Goal: Task Accomplishment & Management: Manage account settings

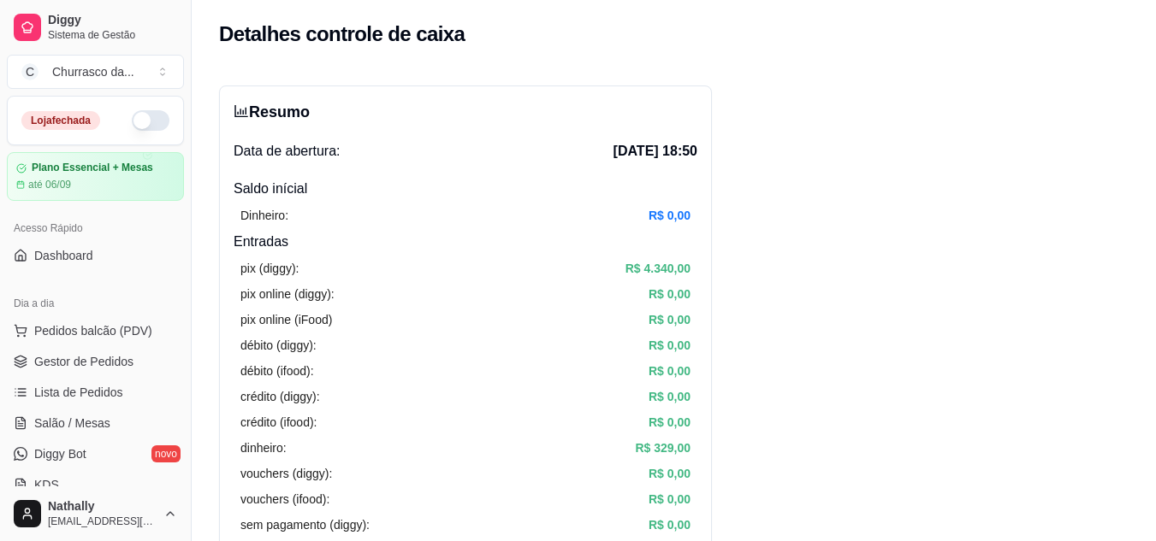
scroll to position [610, 0]
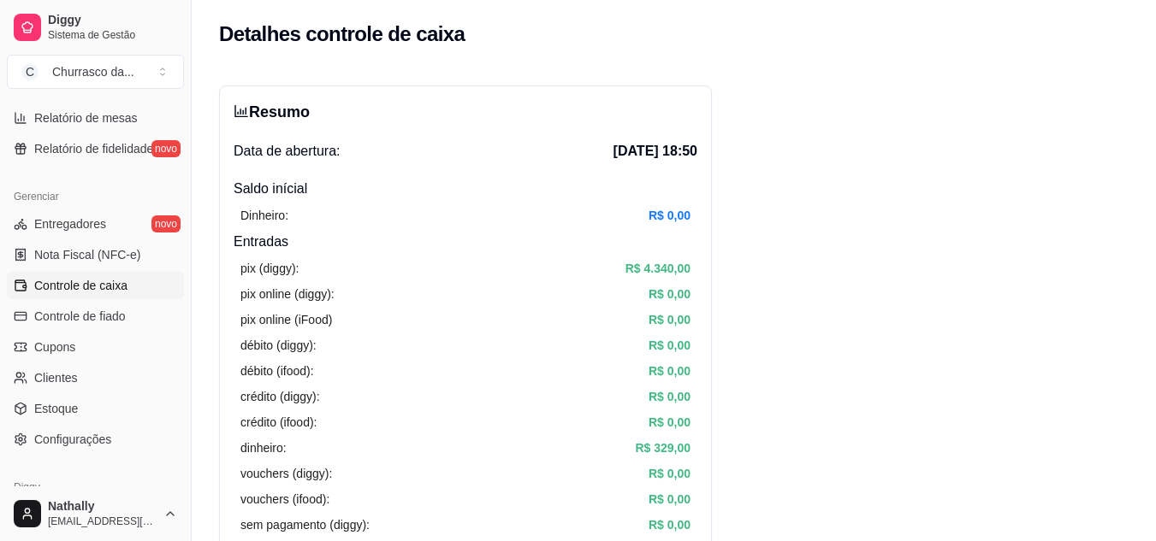
click at [137, 85] on button "C Churrasco da ..." at bounding box center [95, 72] width 177 height 34
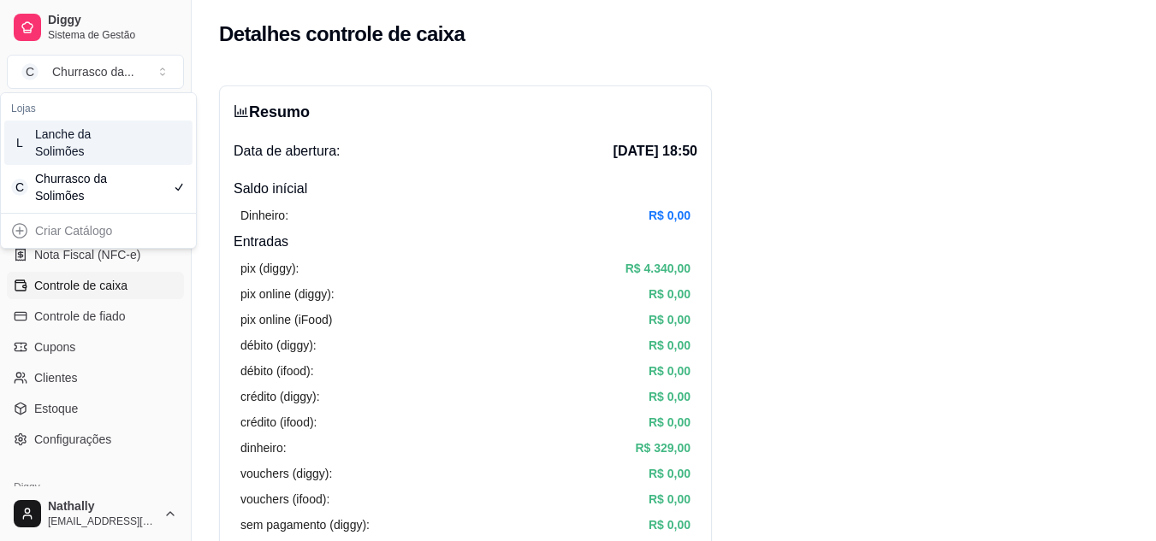
click at [120, 155] on div "L Lanche da Solimões" at bounding box center [98, 143] width 188 height 44
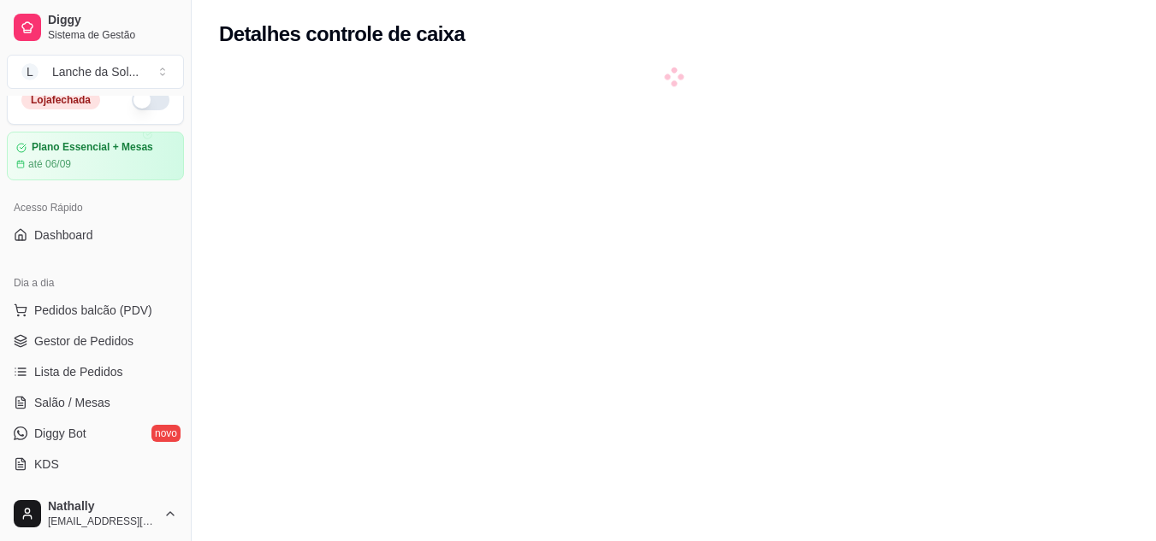
scroll to position [0, 0]
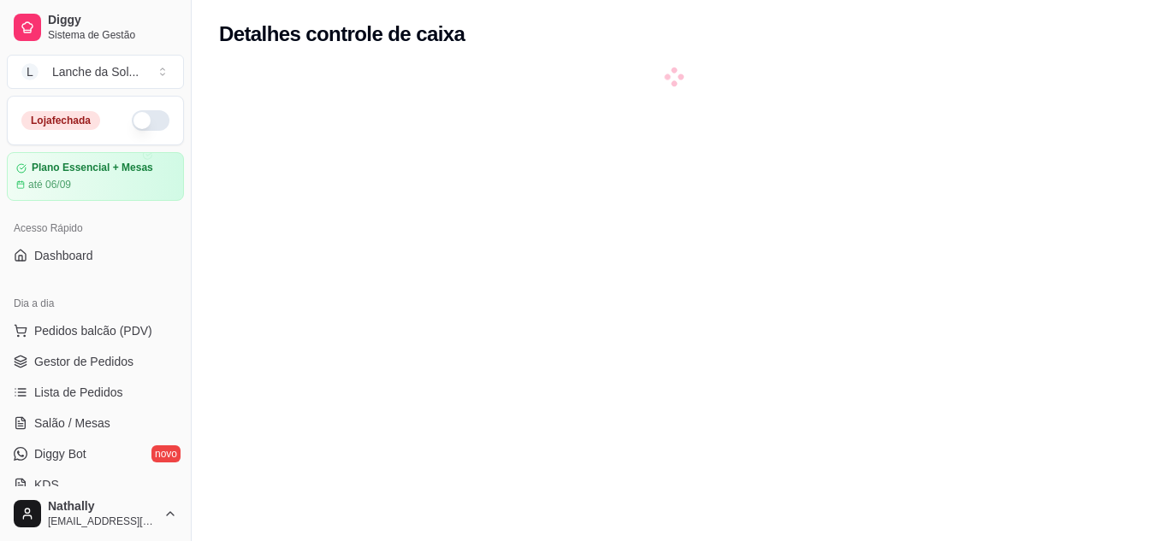
click at [74, 129] on div "Loja fechada" at bounding box center [60, 120] width 79 height 19
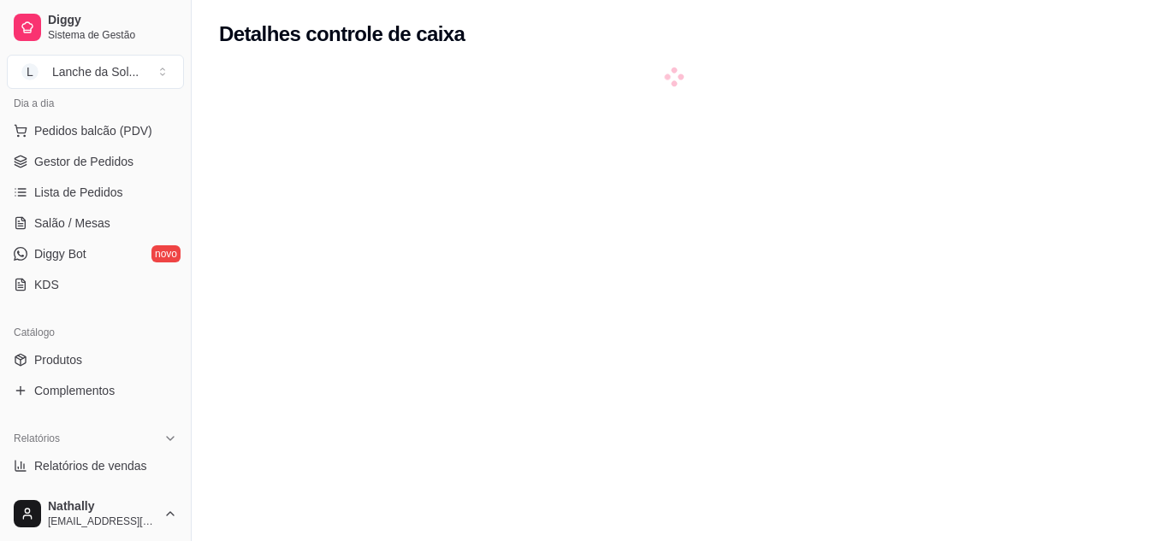
scroll to position [205, 0]
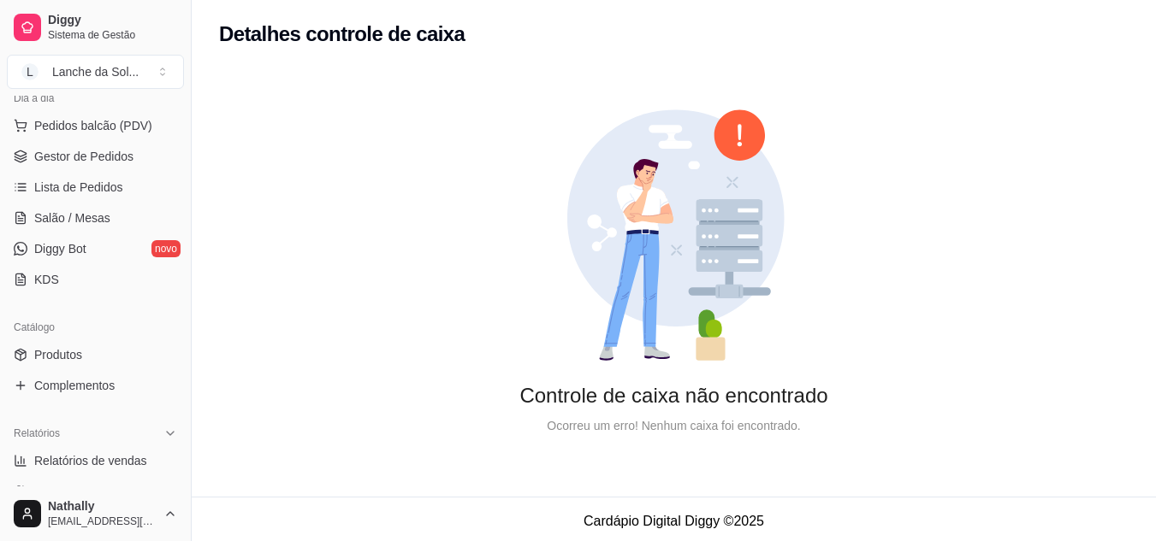
click at [54, 357] on span "Produtos" at bounding box center [58, 354] width 48 height 17
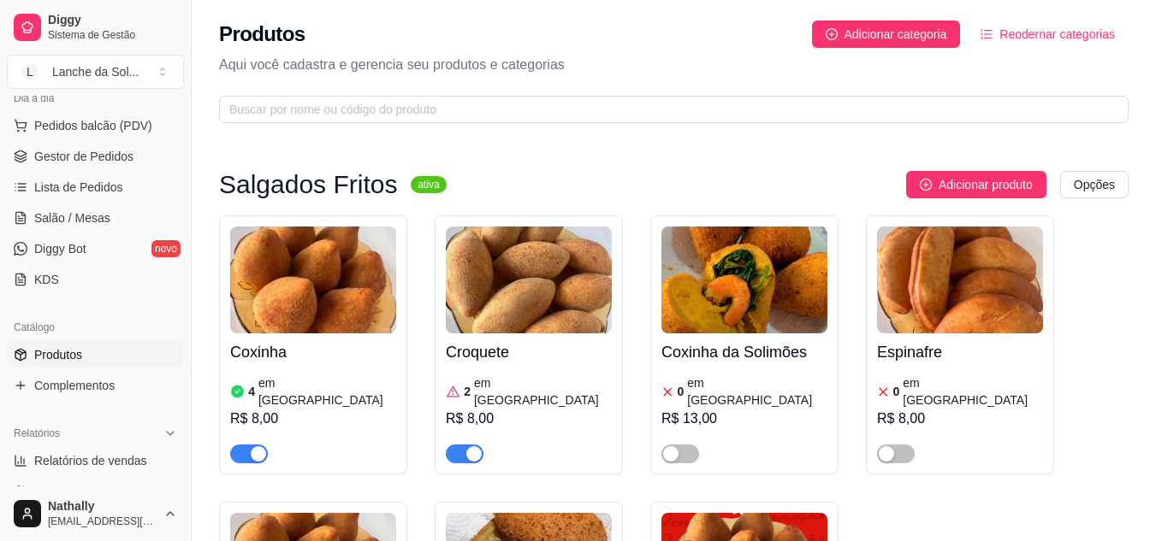
click at [601, 198] on div "Salgados Fritos ativa Adicionar produto Opções Coxinha 4 em estoque R$ 8,00 Cro…" at bounding box center [673, 478] width 909 height 614
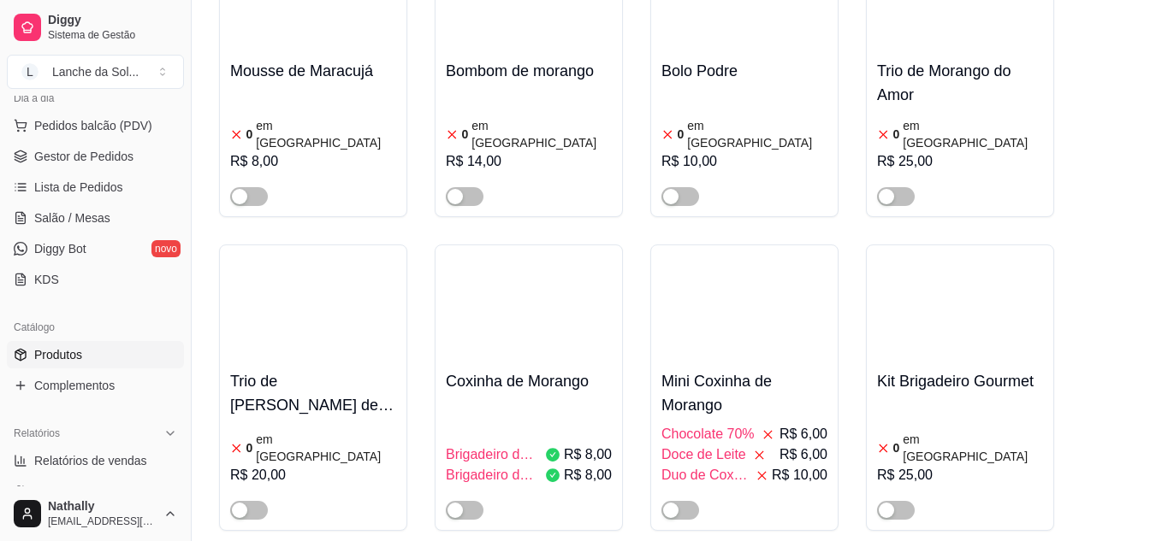
scroll to position [4211, 0]
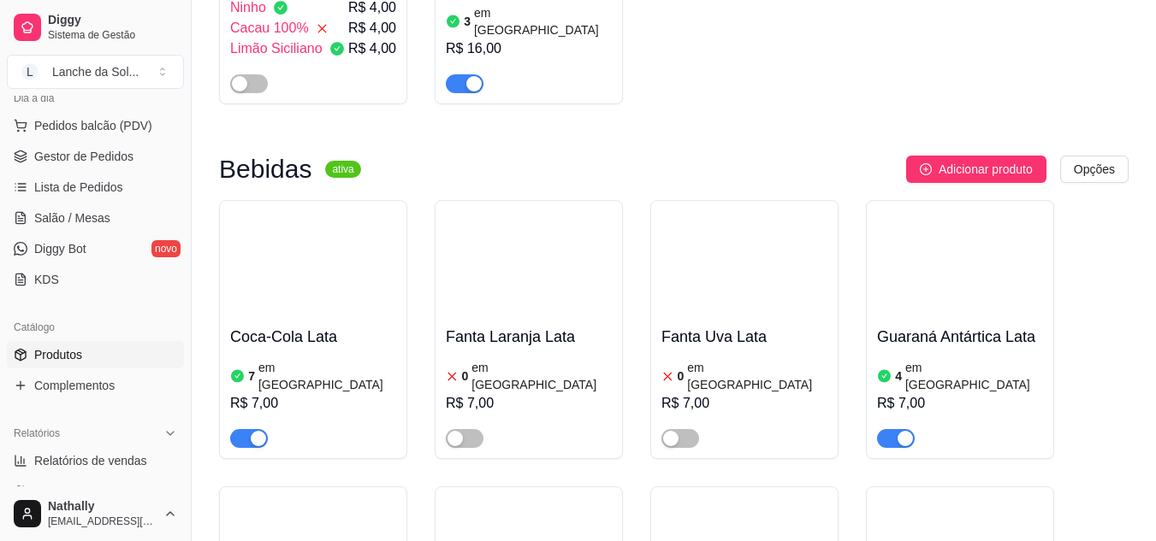
scroll to position [4886, 0]
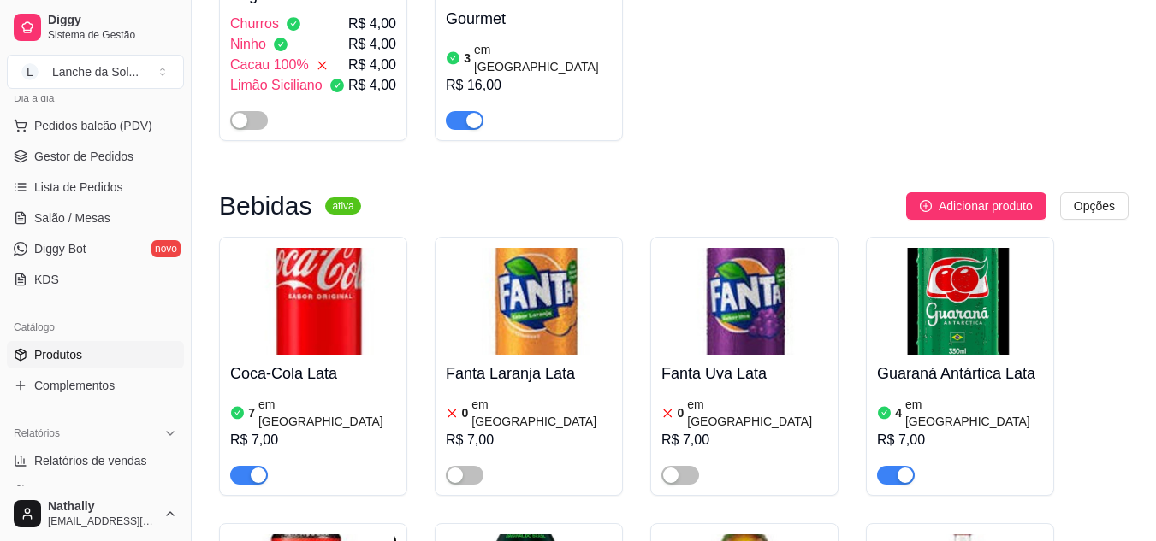
click at [703, 430] on div "R$ 7,00" at bounding box center [744, 440] width 166 height 21
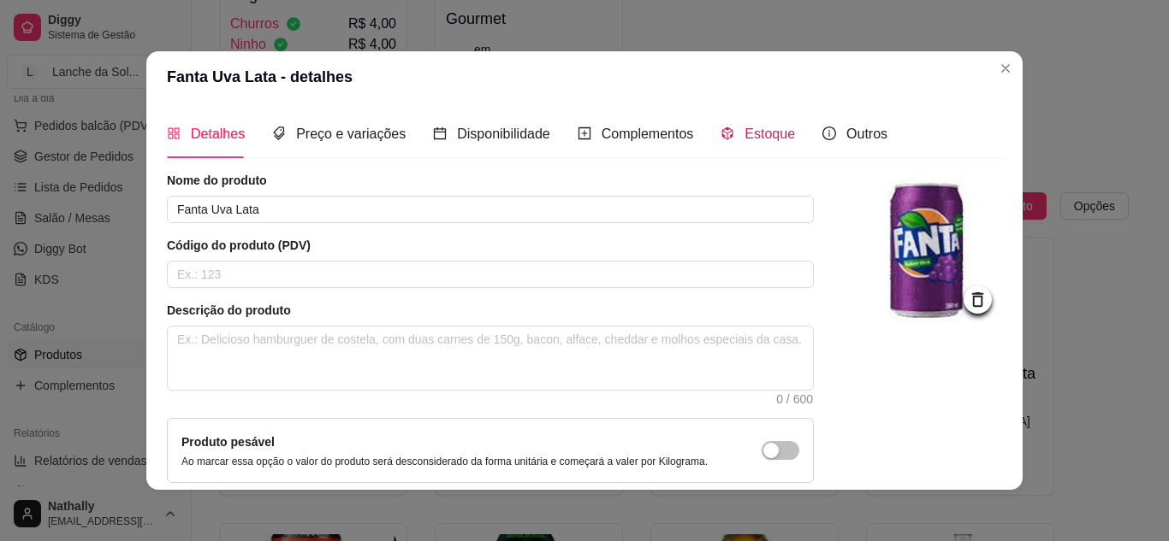
click at [772, 139] on span "Estoque" at bounding box center [769, 134] width 50 height 15
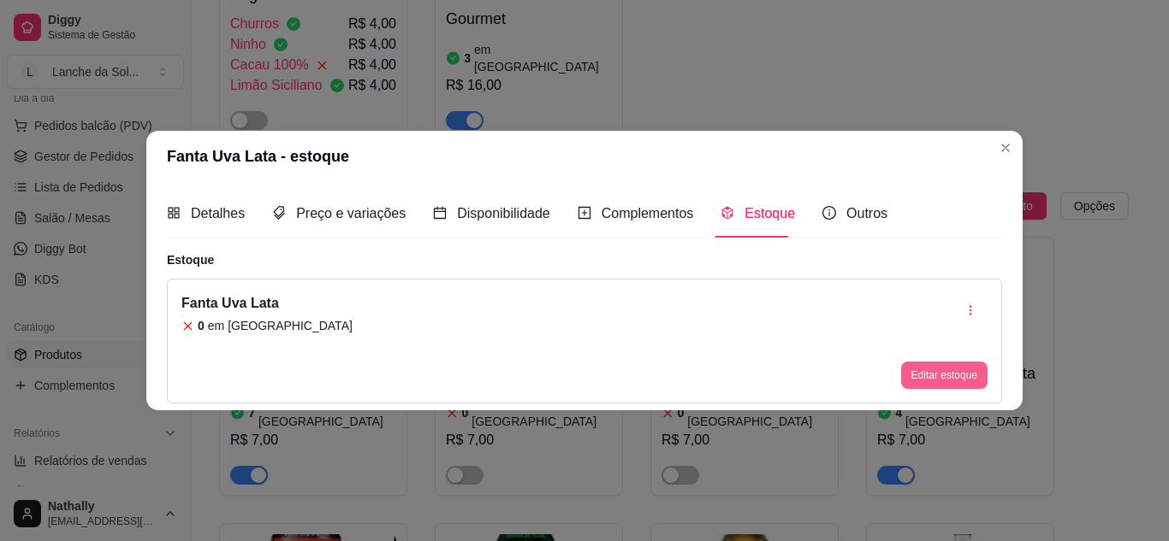
click at [929, 385] on button "Editar estoque" at bounding box center [944, 375] width 86 height 27
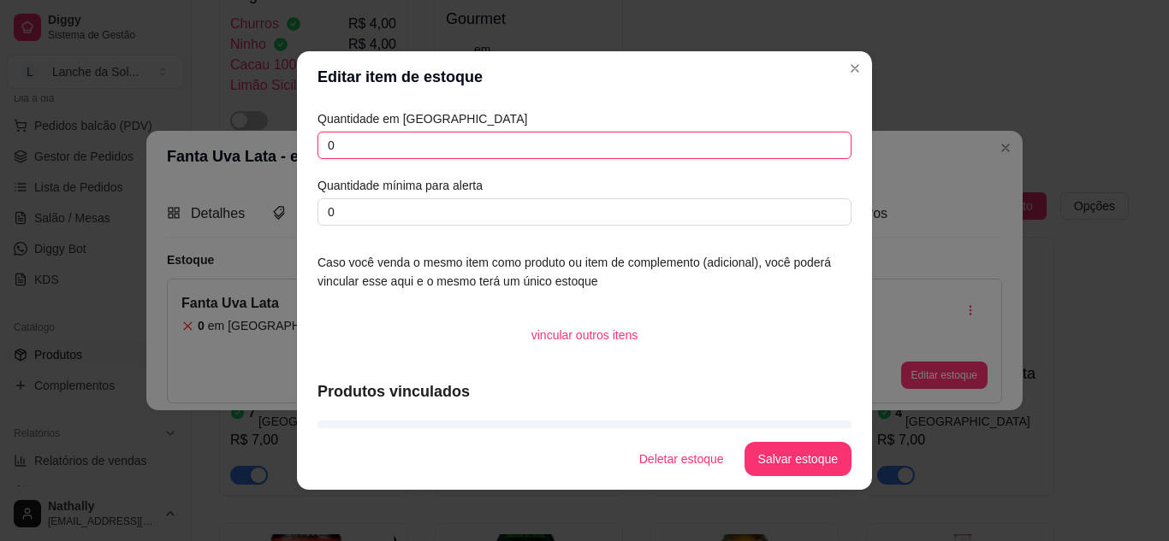
click at [677, 145] on input "0" at bounding box center [584, 145] width 534 height 27
type input "4"
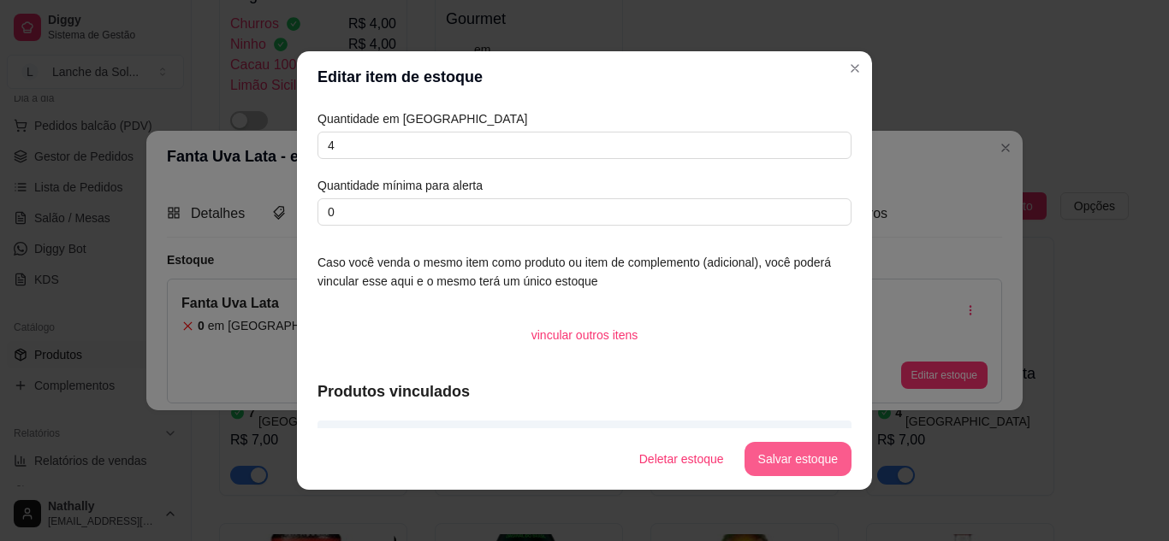
click at [806, 452] on button "Salvar estoque" at bounding box center [797, 459] width 107 height 34
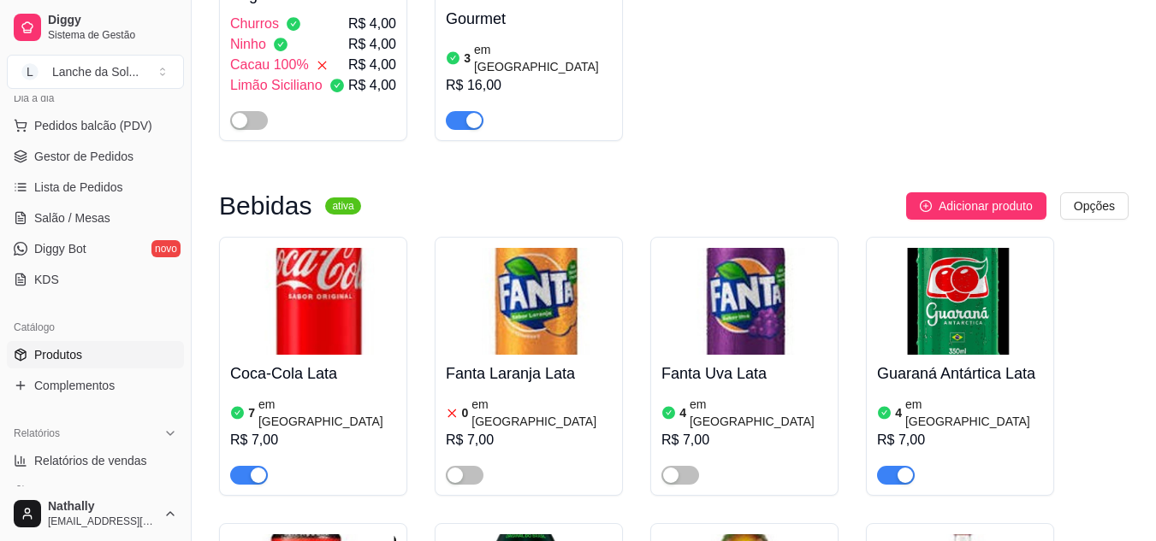
click at [486, 430] on div "R$ 7,00" at bounding box center [529, 440] width 166 height 21
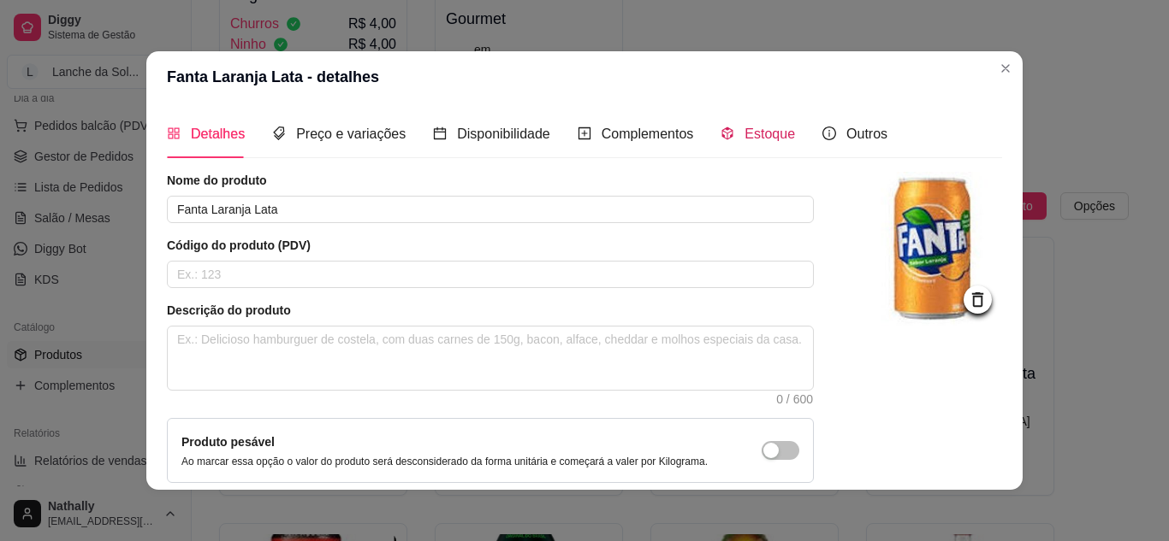
click at [771, 134] on span "Estoque" at bounding box center [769, 134] width 50 height 15
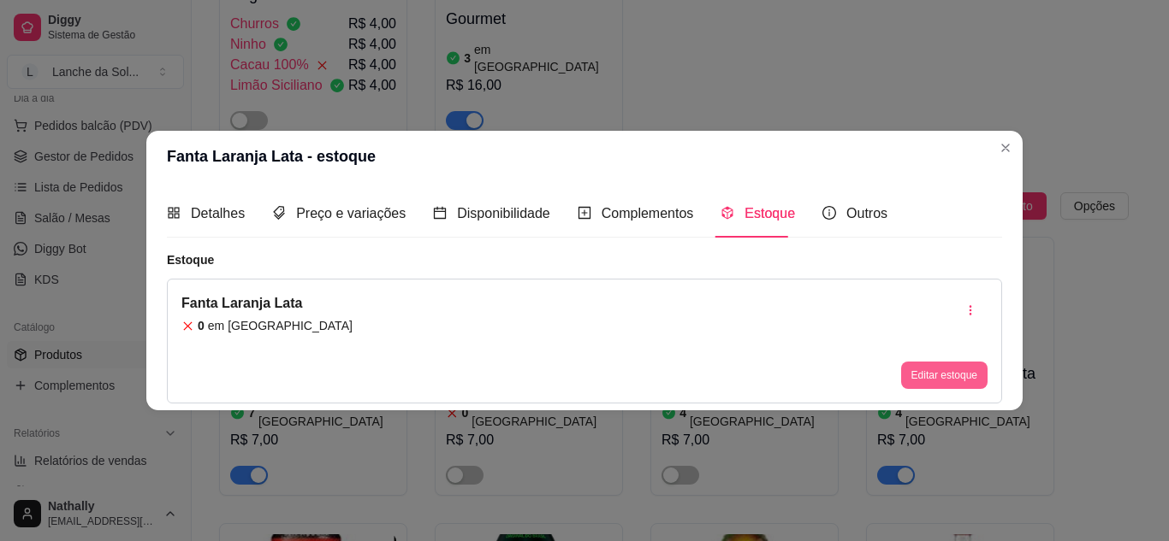
click at [922, 382] on button "Editar estoque" at bounding box center [944, 375] width 86 height 27
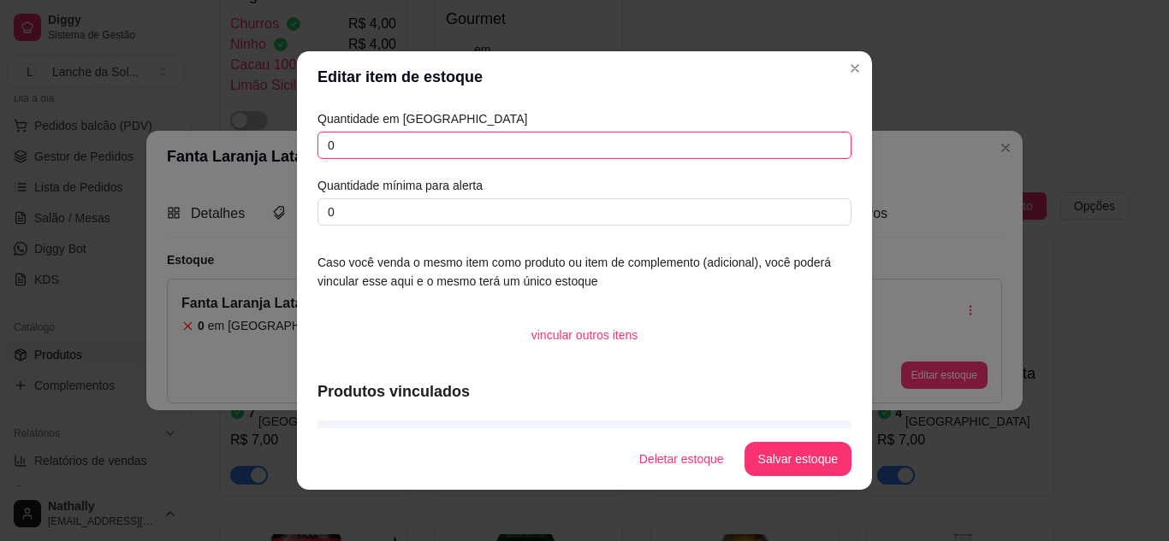
click at [652, 139] on input "0" at bounding box center [584, 145] width 534 height 27
type input "4"
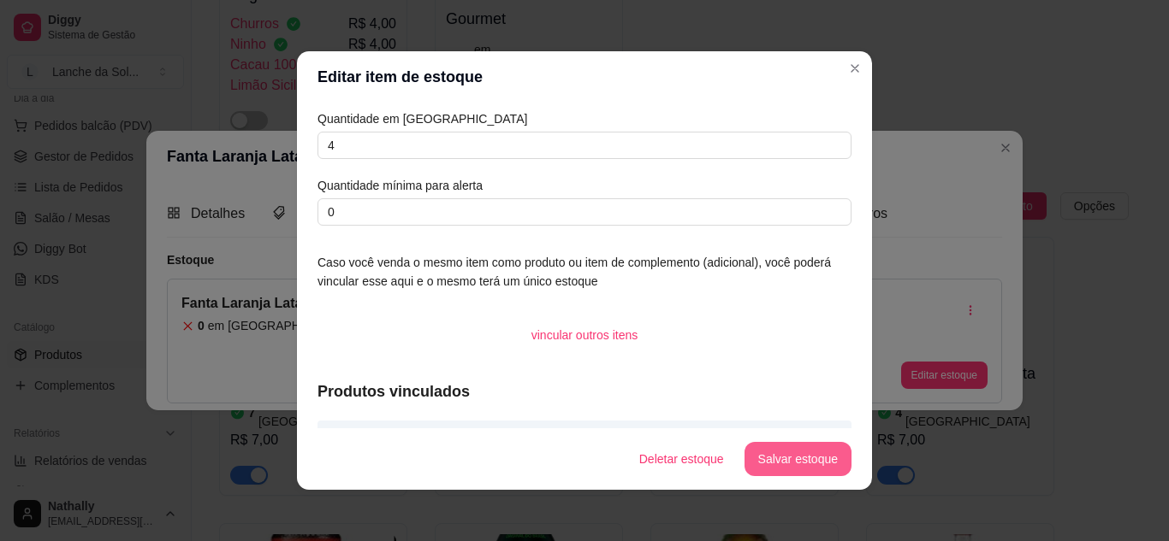
click at [789, 465] on button "Salvar estoque" at bounding box center [797, 459] width 107 height 34
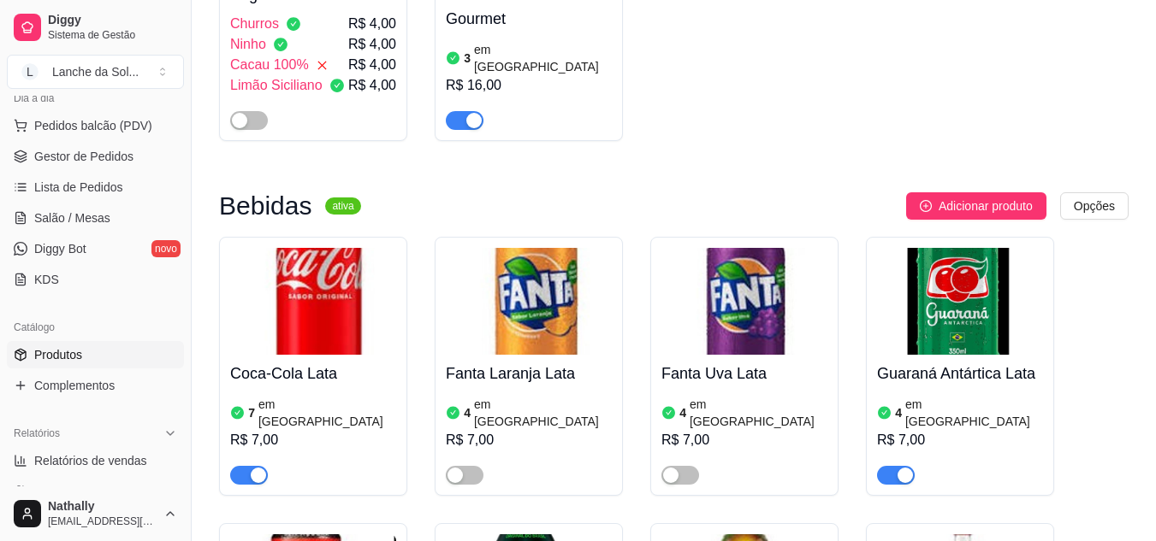
click at [470, 466] on span "button" at bounding box center [465, 475] width 38 height 19
click at [685, 466] on span "button" at bounding box center [680, 475] width 38 height 19
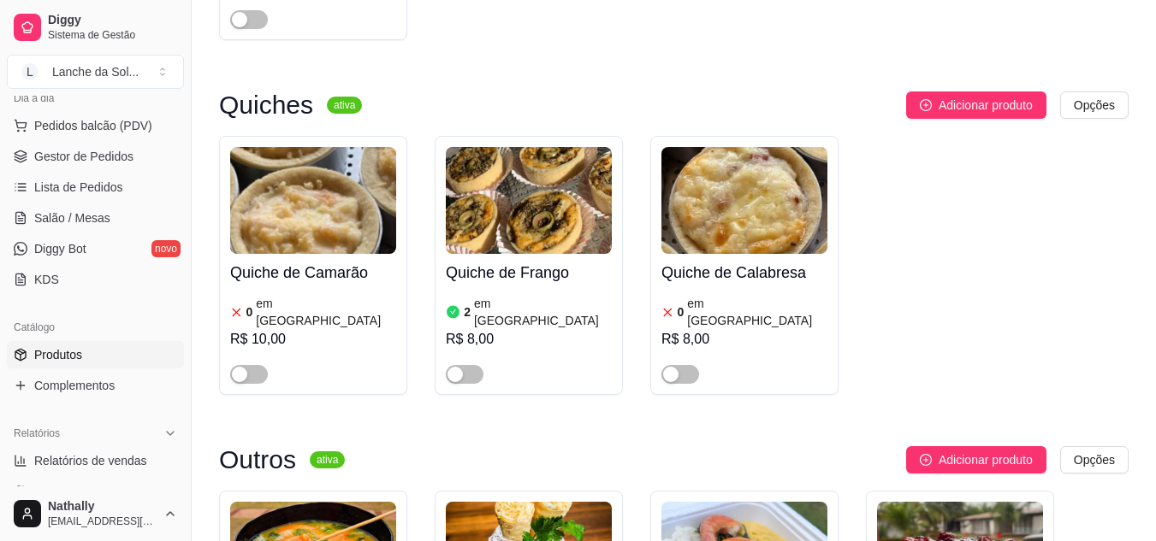
scroll to position [1512, 0]
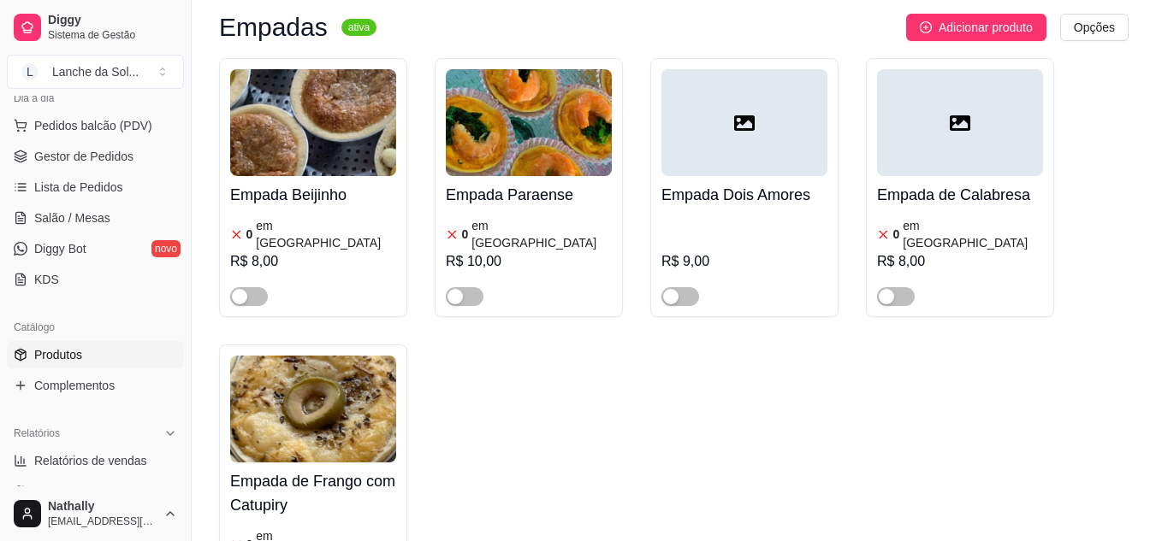
click at [115, 453] on span "Relatórios de vendas" at bounding box center [90, 461] width 113 height 17
select select "ALL"
select select "0"
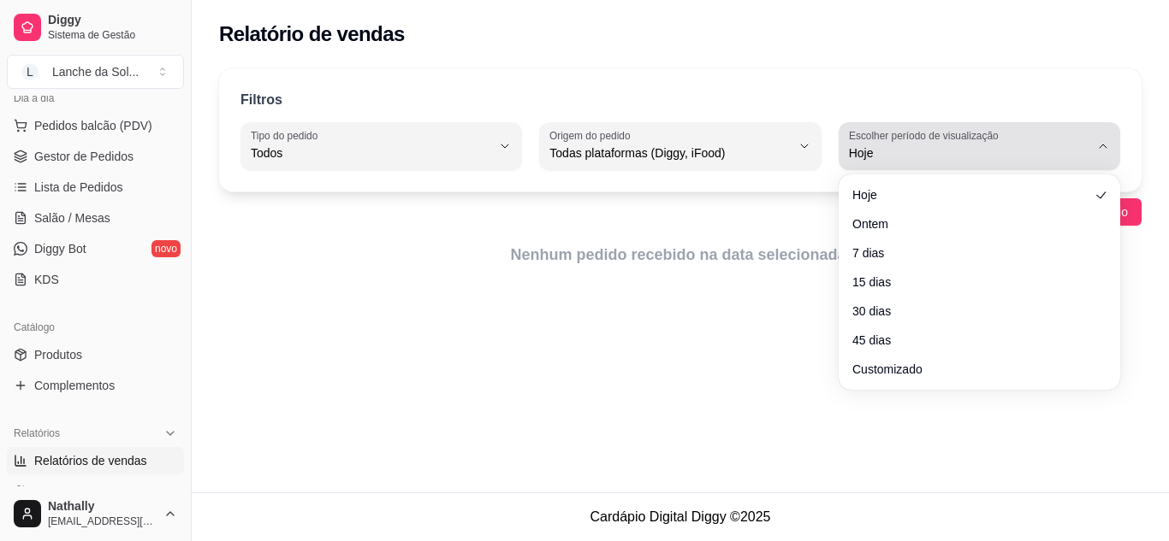
click at [954, 147] on span "Hoje" at bounding box center [969, 153] width 240 height 17
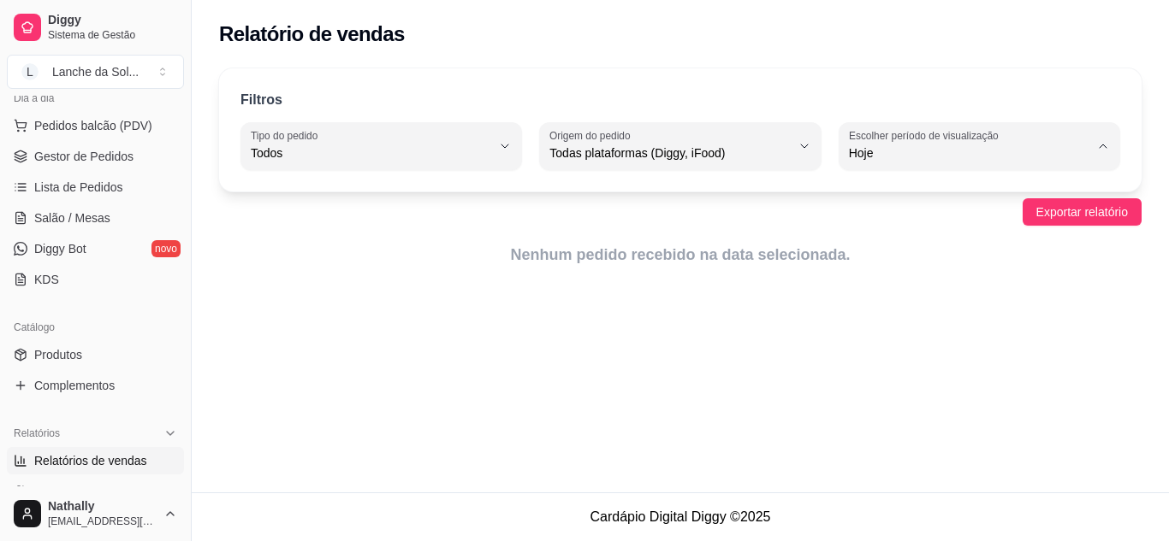
click at [904, 278] on span "15 dias" at bounding box center [971, 277] width 228 height 16
type input "15"
select select "15"
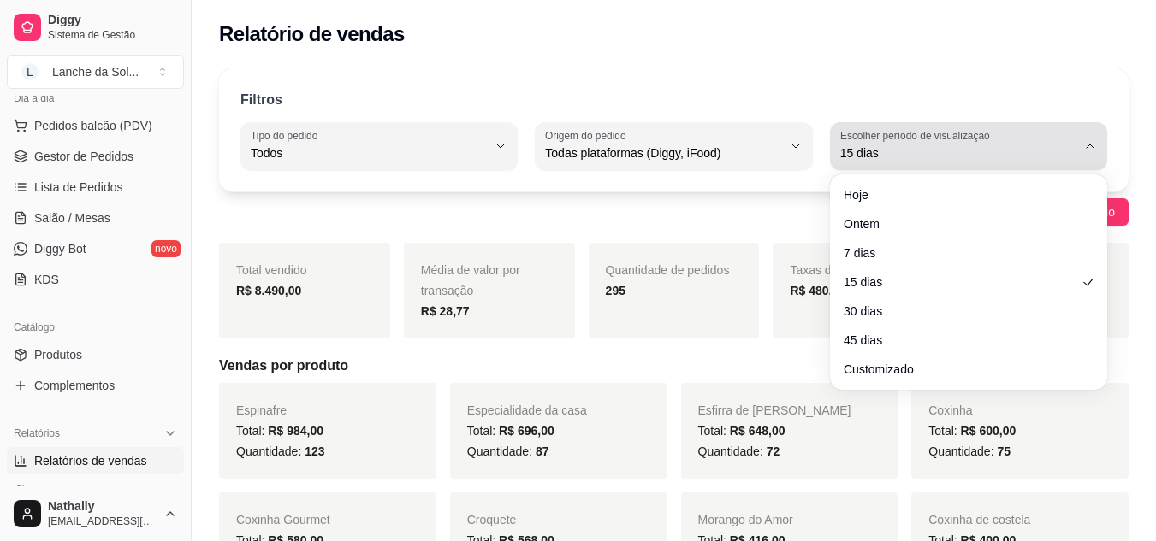
click at [919, 146] on span "15 dias" at bounding box center [958, 153] width 236 height 17
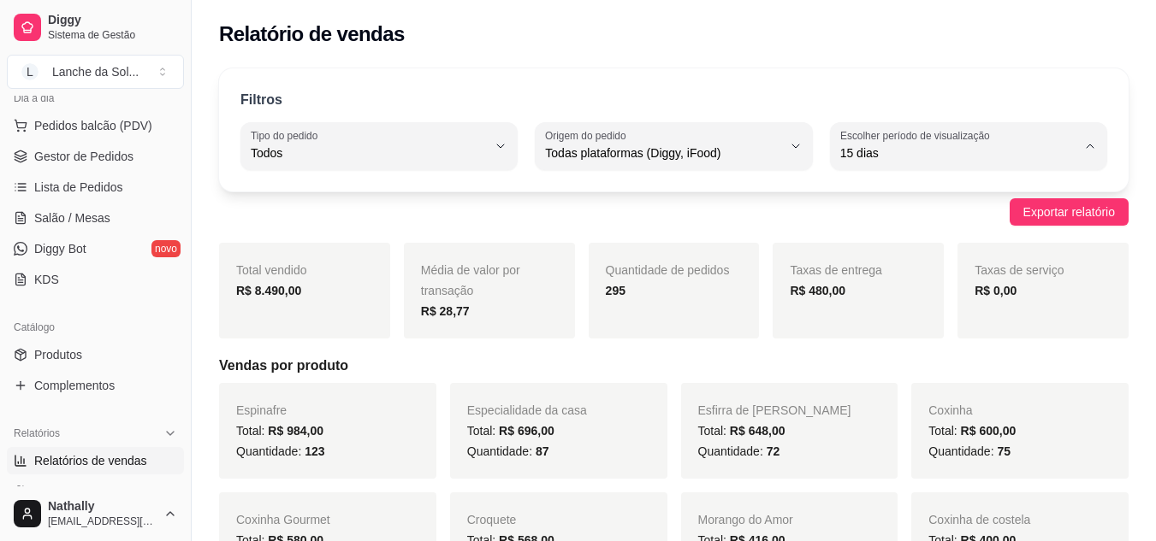
click at [871, 342] on span "45 dias" at bounding box center [959, 334] width 223 height 16
type input "45"
select select "45"
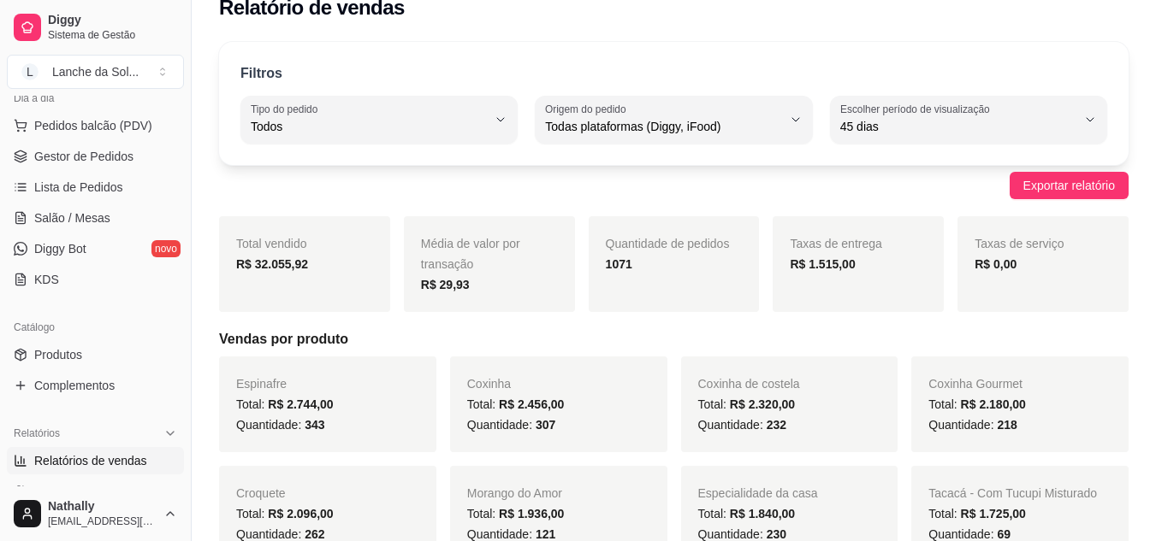
scroll to position [36, 0]
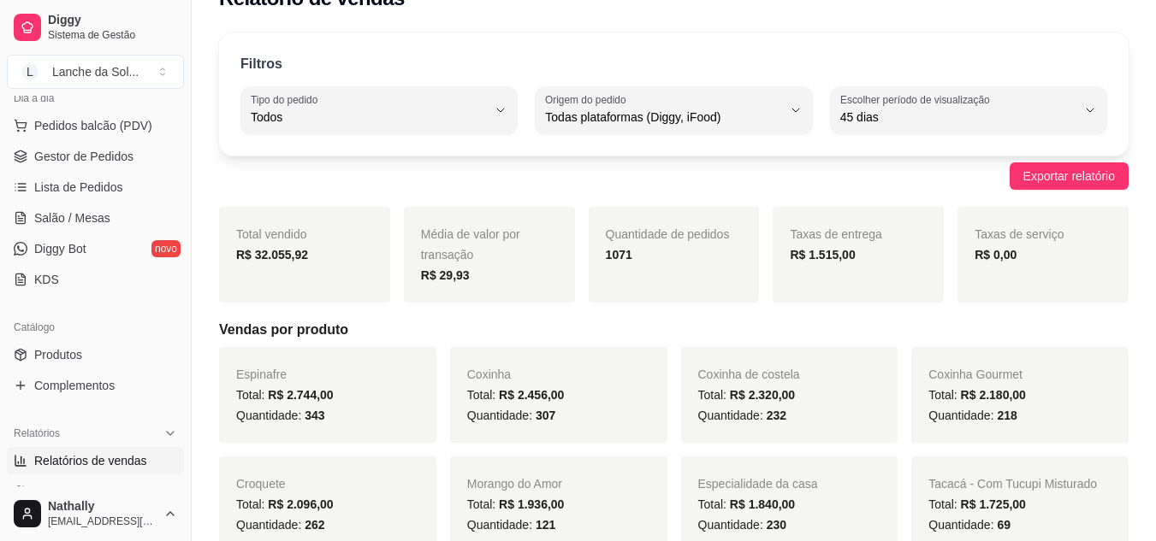
click at [837, 282] on div "Taxas de entrega R$ 1.515,00" at bounding box center [857, 255] width 171 height 96
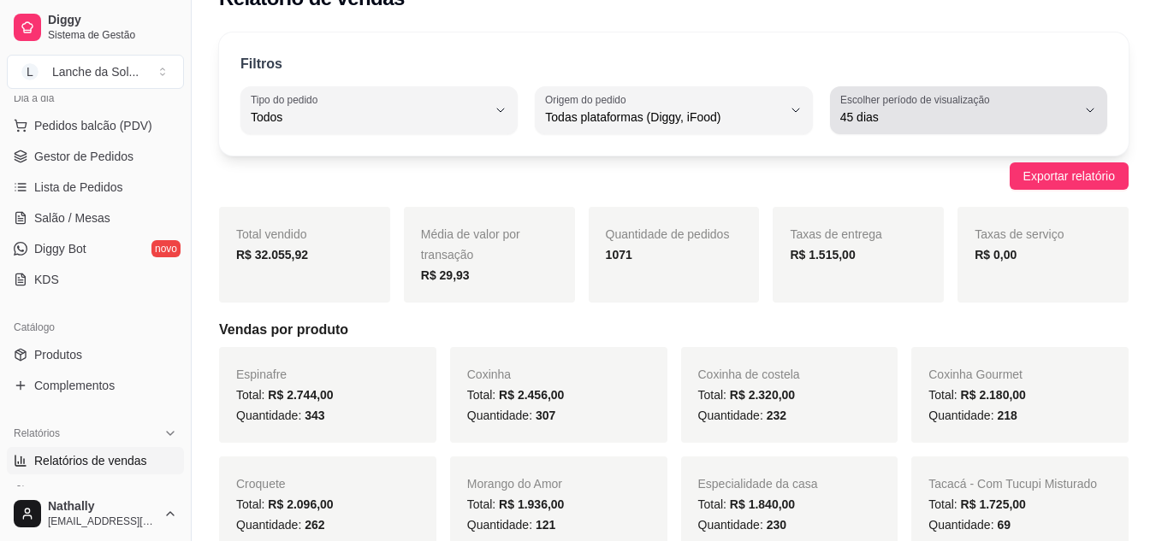
click at [913, 123] on span "45 dias" at bounding box center [958, 117] width 236 height 17
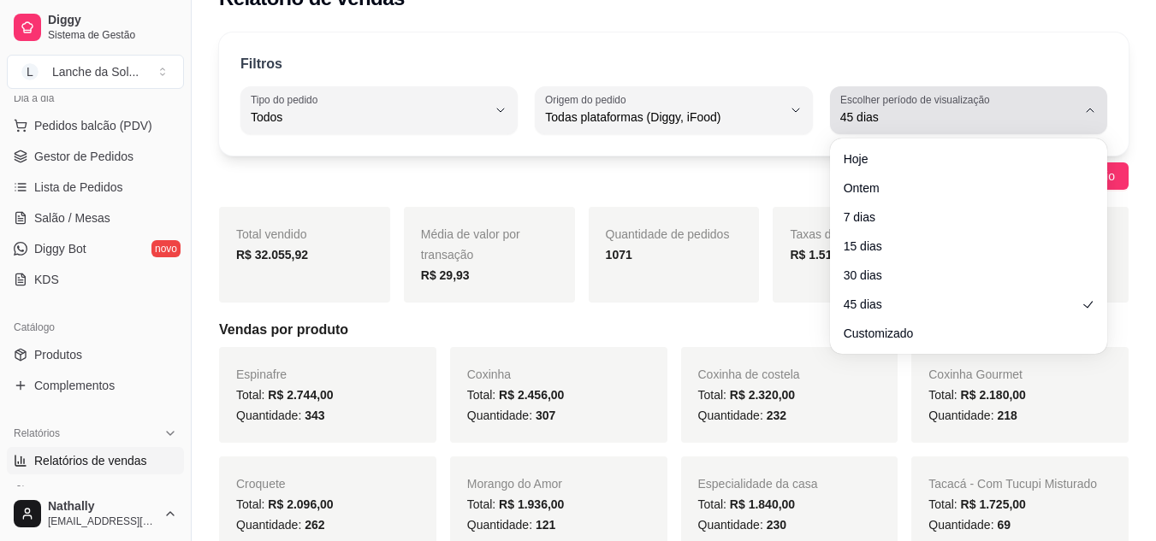
click at [913, 123] on span "45 dias" at bounding box center [958, 117] width 236 height 17
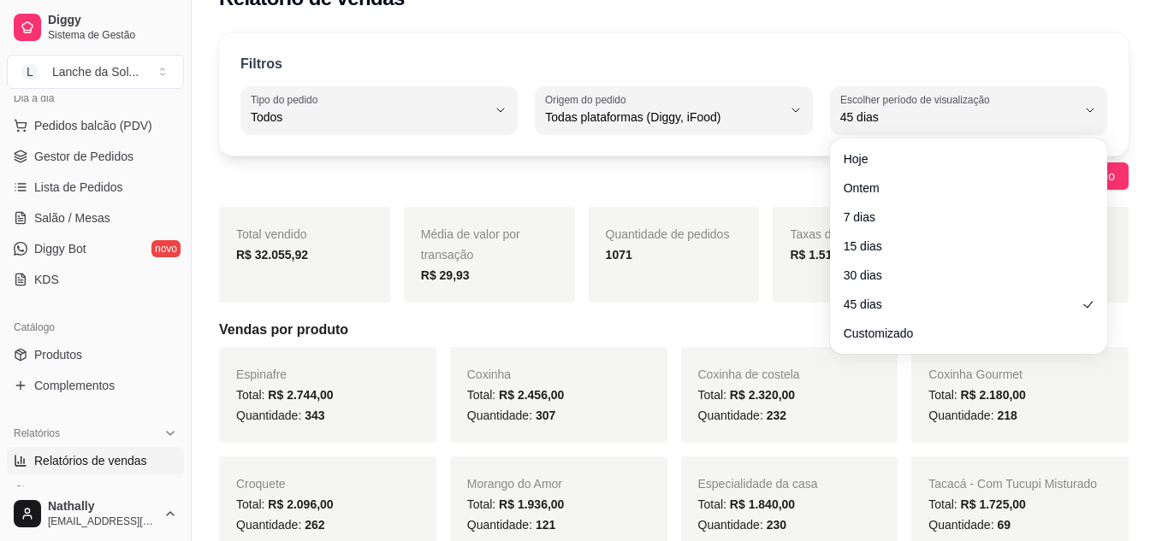
click at [936, 56] on div "Filtros" at bounding box center [673, 65] width 867 height 22
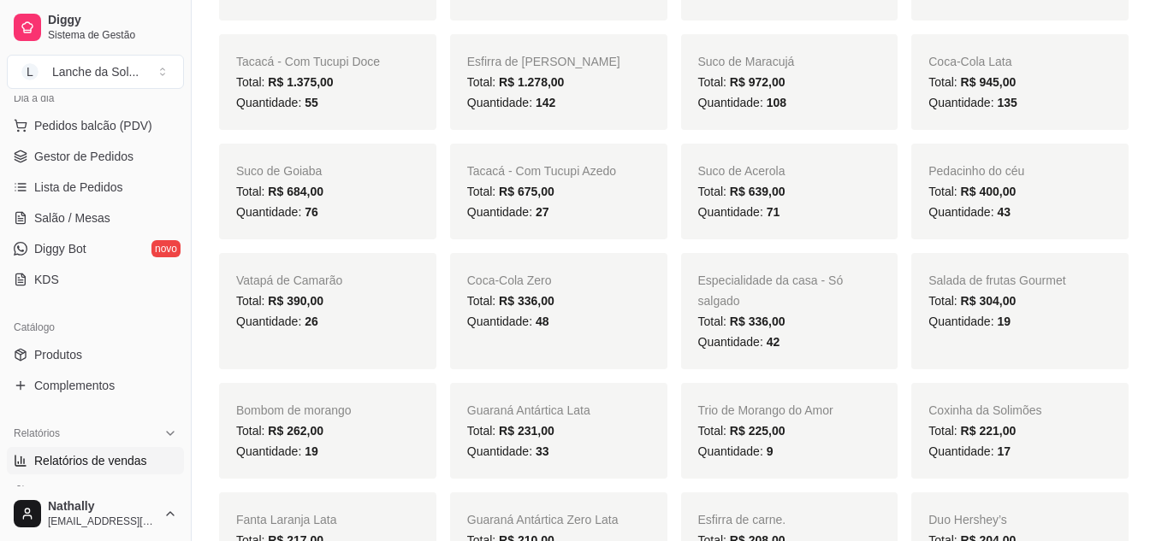
scroll to position [0, 0]
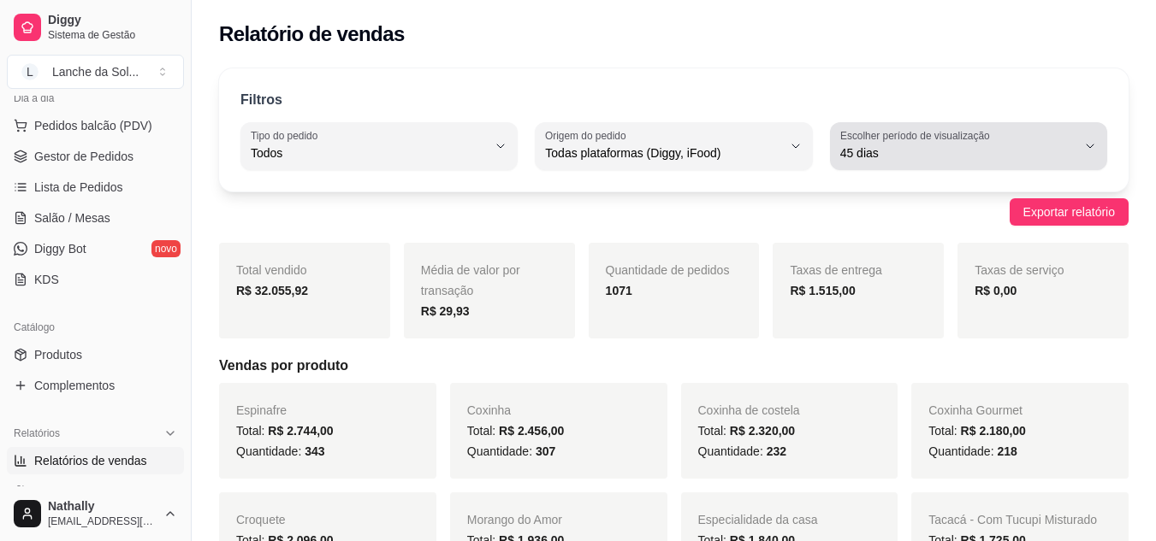
click at [989, 127] on button "Escolher período de visualização 45 dias" at bounding box center [968, 146] width 277 height 48
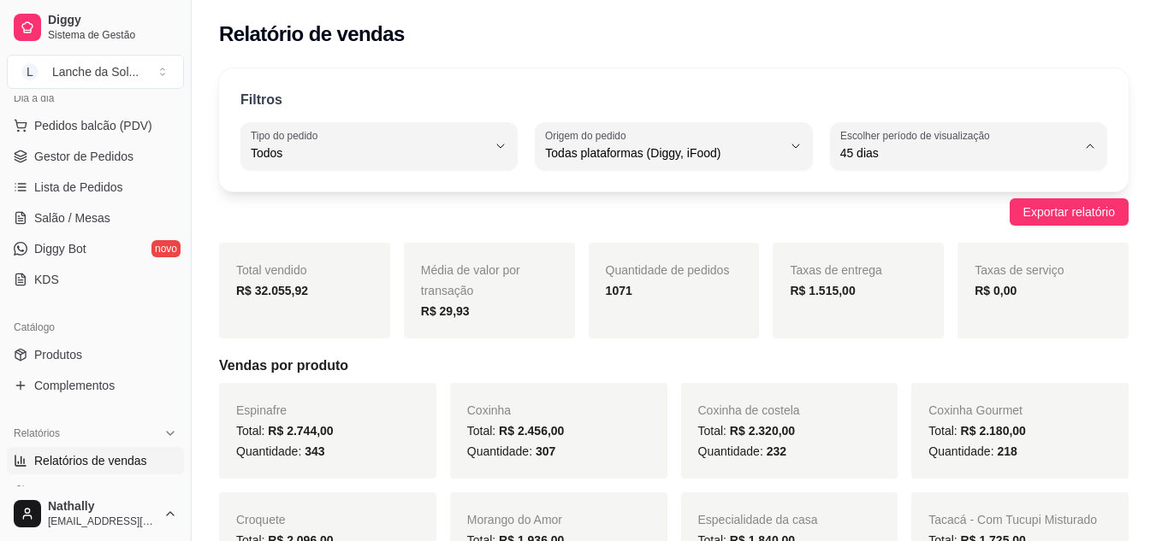
click at [943, 376] on li "Customizado" at bounding box center [968, 362] width 253 height 27
type input "-1"
select select "-1"
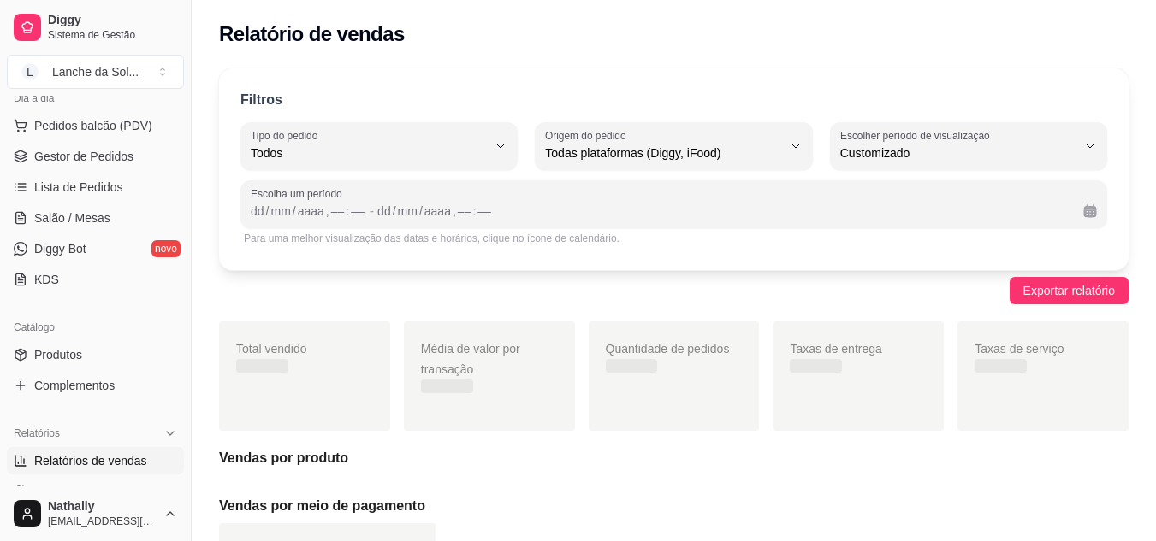
scroll to position [16, 0]
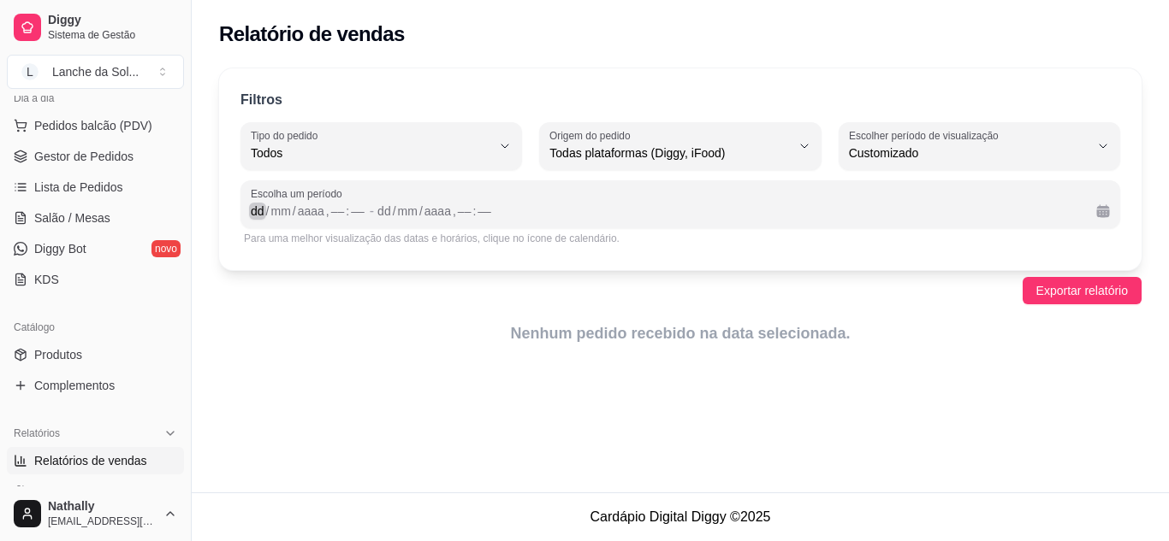
click at [261, 214] on div "dd" at bounding box center [257, 211] width 17 height 17
click at [299, 225] on div "Escolha um período dd / mm / aaaa , –– : –– - dd / mm / aaaa , –– : ––" at bounding box center [679, 204] width 879 height 48
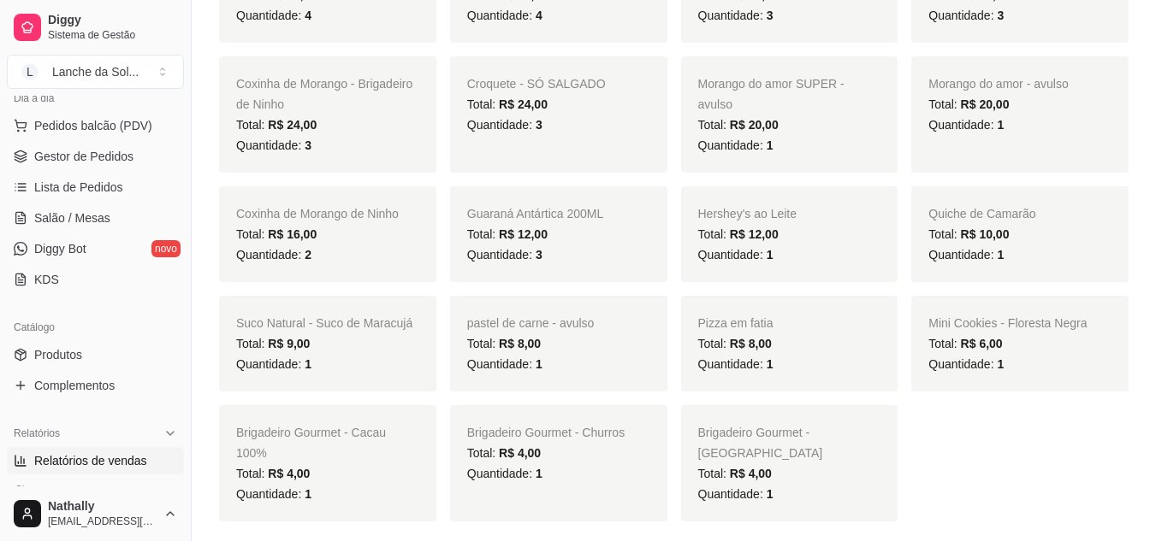
scroll to position [3077, 0]
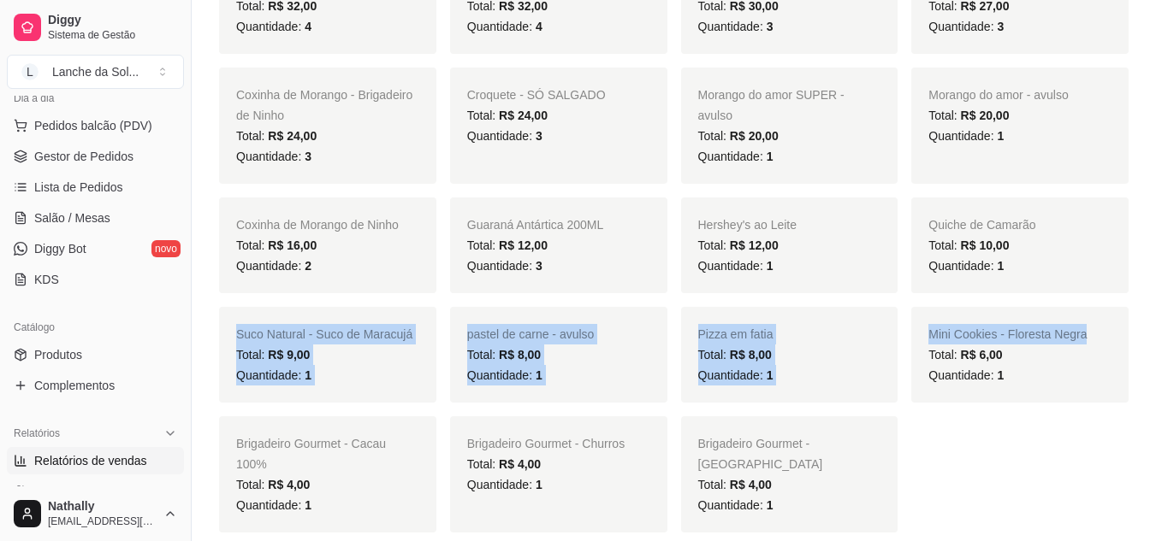
drag, startPoint x: 1155, startPoint y: 276, endPoint x: 1162, endPoint y: 300, distance: 24.9
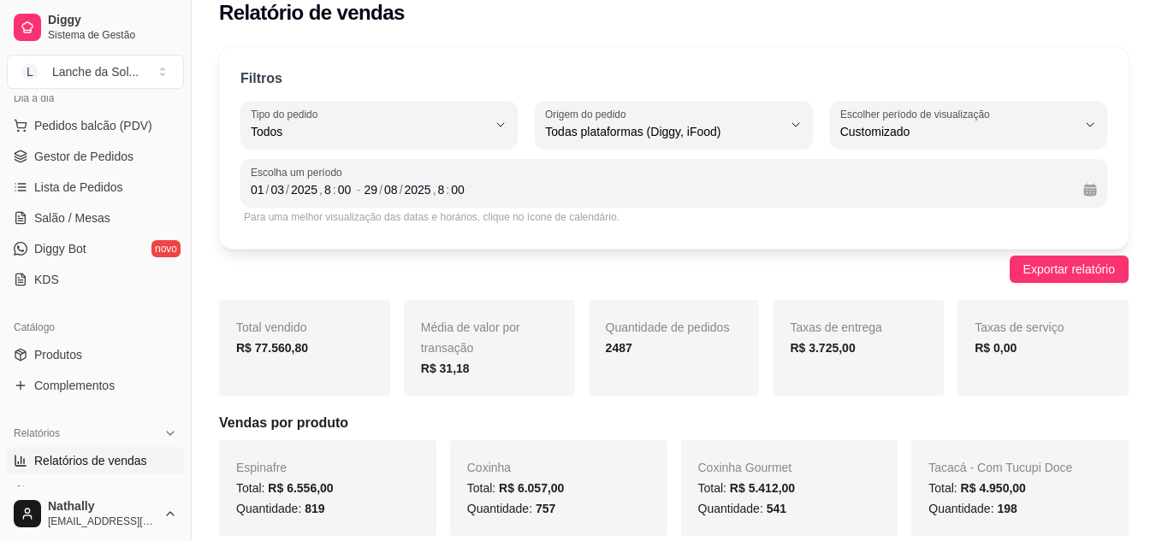
scroll to position [0, 0]
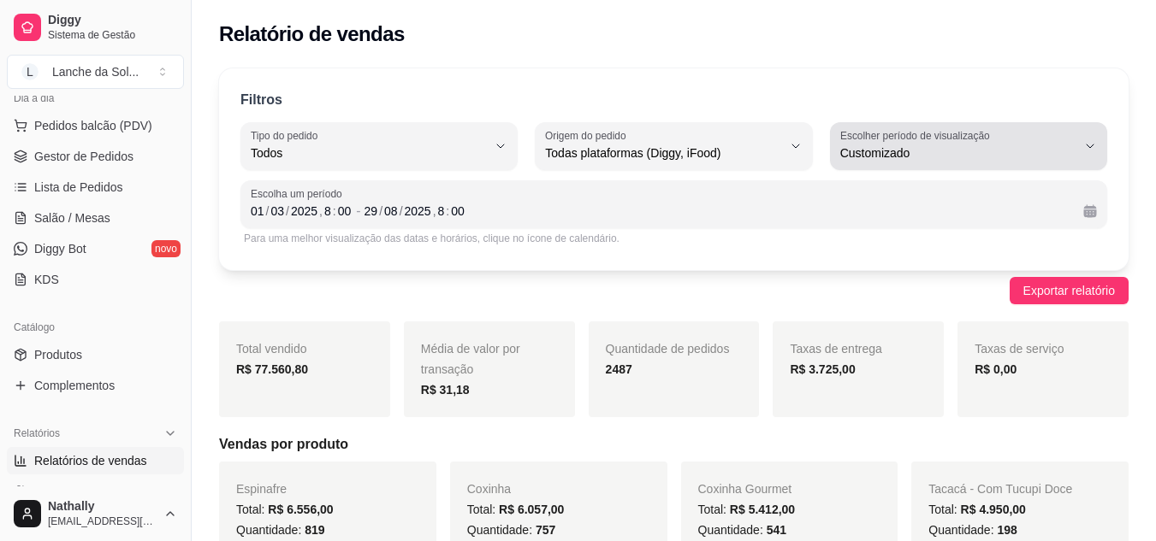
click at [915, 130] on label "Escolher período de visualização" at bounding box center [917, 135] width 155 height 15
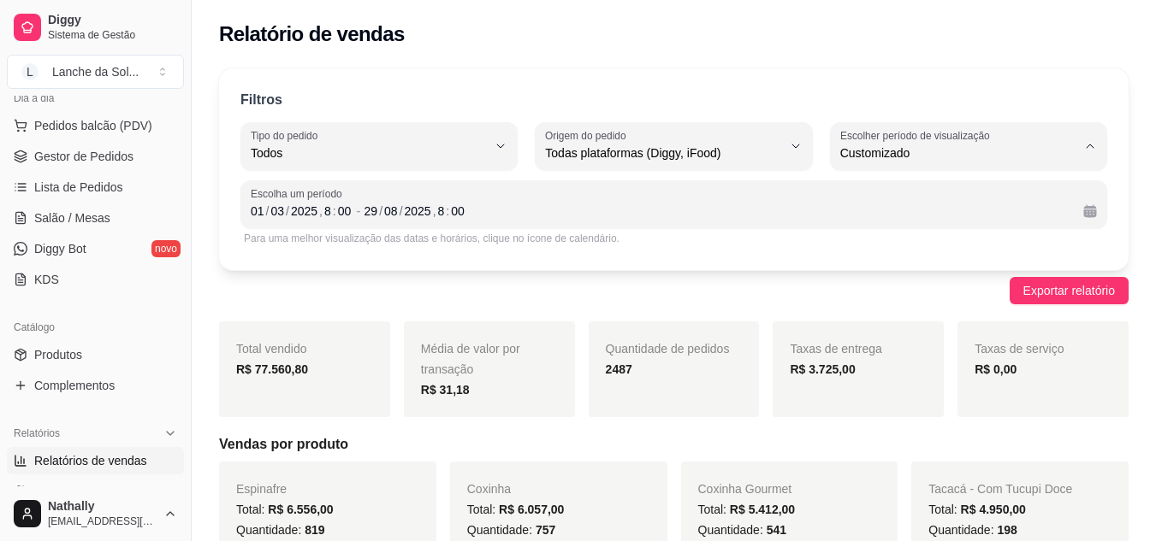
click at [863, 337] on span "45 dias" at bounding box center [959, 334] width 223 height 16
type input "45"
select select "45"
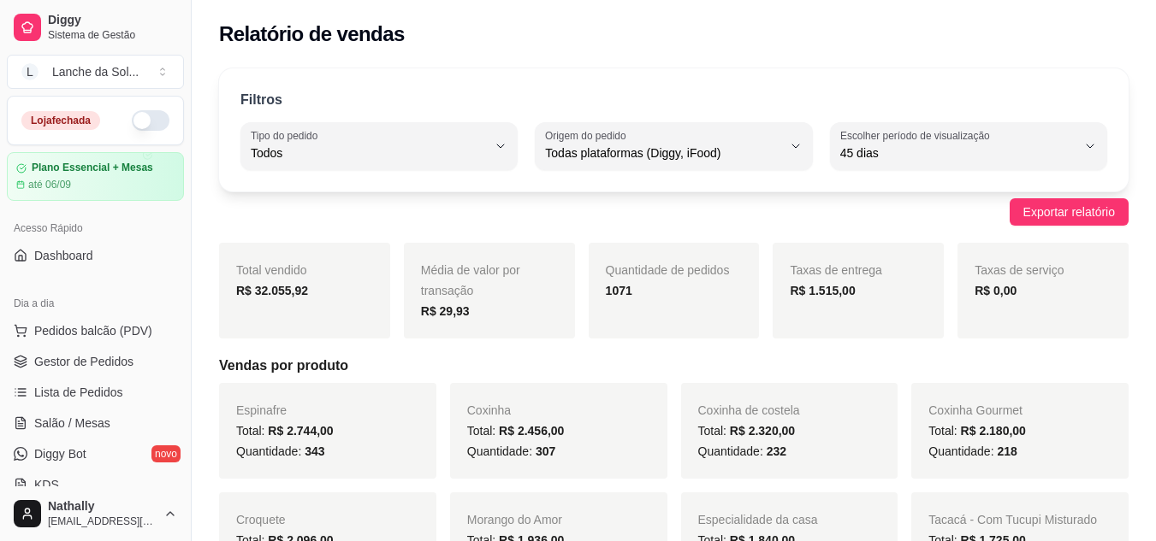
click at [91, 366] on span "Gestor de Pedidos" at bounding box center [83, 361] width 99 height 17
